Goal: Find specific page/section: Find specific page/section

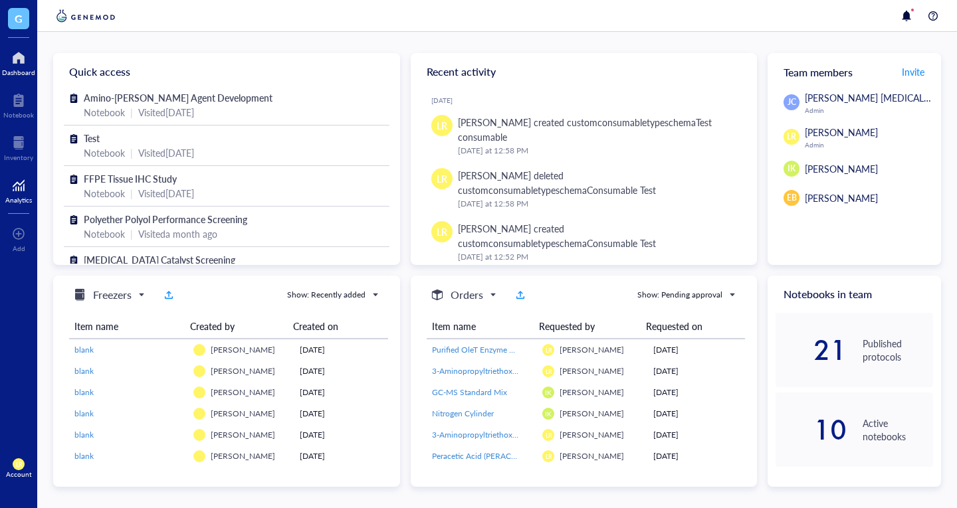
click at [25, 201] on div "Analytics" at bounding box center [18, 200] width 27 height 8
